Goal: Task Accomplishment & Management: Manage account settings

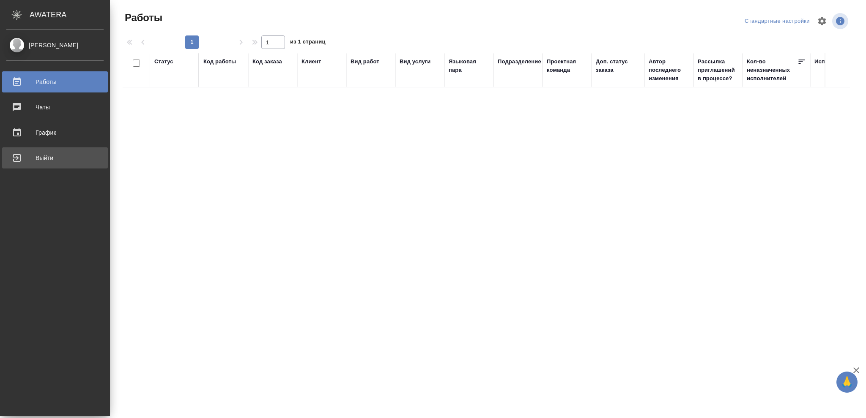
click at [39, 158] on div "Выйти" at bounding box center [54, 158] width 97 height 13
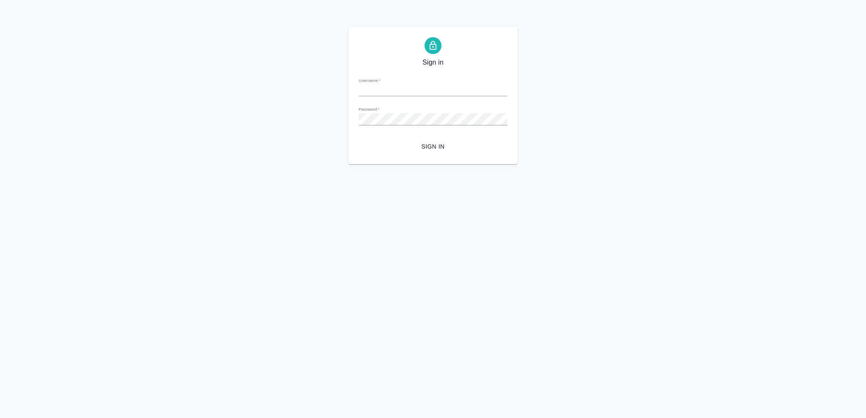
type input "[EMAIL_ADDRESS][DOMAIN_NAME]"
click at [437, 144] on span "Sign in" at bounding box center [432, 147] width 135 height 11
